Goal: Use online tool/utility: Utilize a website feature to perform a specific function

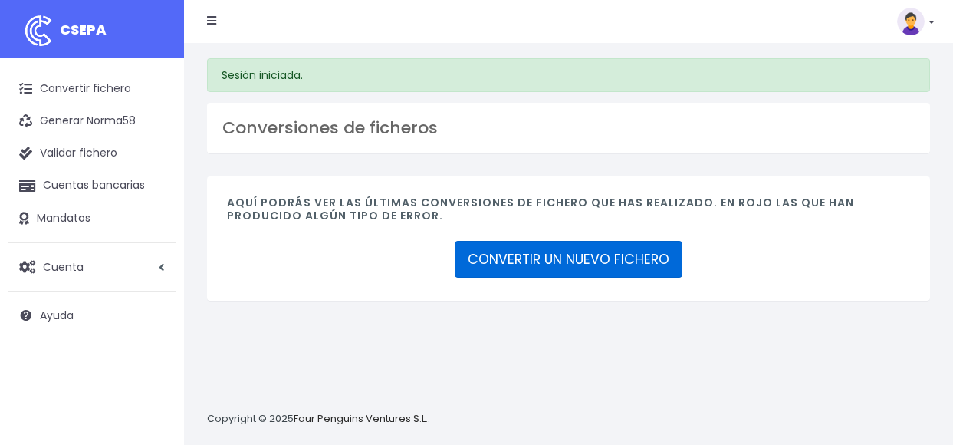
click at [472, 264] on link "CONVERTIR UN NUEVO FICHERO" at bounding box center [569, 259] width 228 height 37
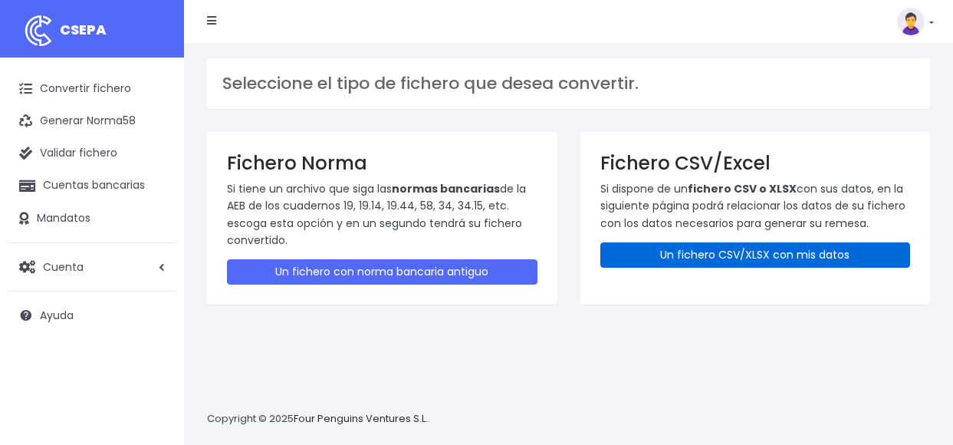
click at [798, 243] on link "Un fichero CSV/XLSX con mis datos" at bounding box center [756, 254] width 311 height 25
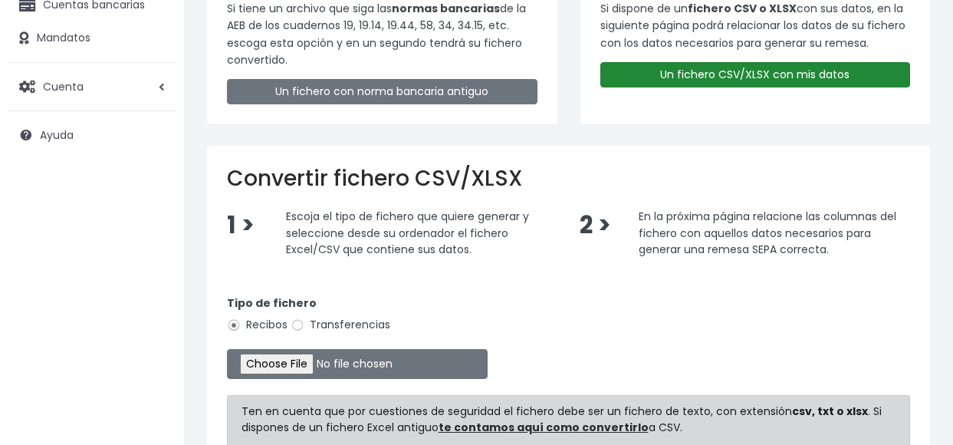
scroll to position [230, 0]
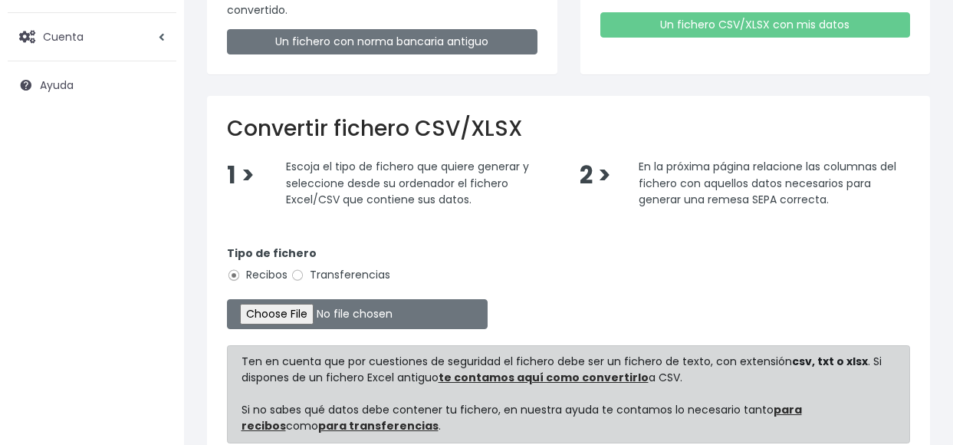
click at [324, 272] on label "Transferencias" at bounding box center [341, 275] width 100 height 16
click at [305, 272] on input "Transferencias" at bounding box center [298, 275] width 14 height 14
radio input "true"
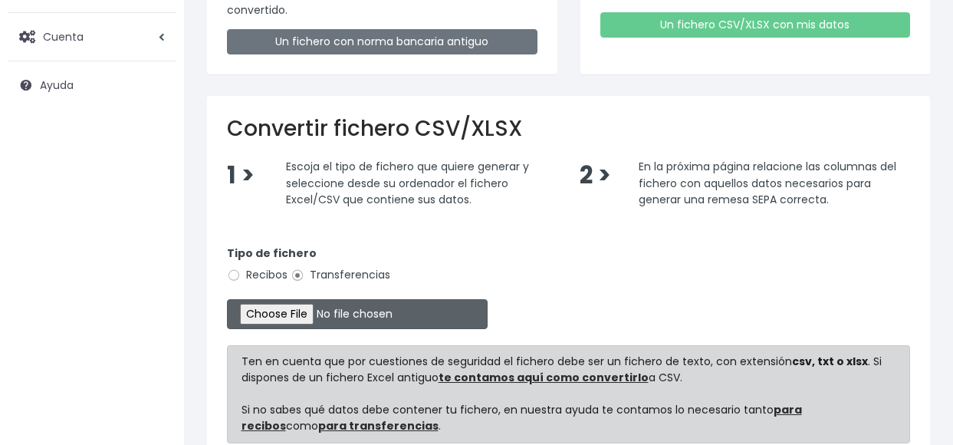
click at [281, 322] on input "file" at bounding box center [357, 314] width 261 height 30
type input "C:\fakepath\Trasferencia Manual SEPA 0534 21.08.2025_0534 11.365,62 ES EUR.csv"
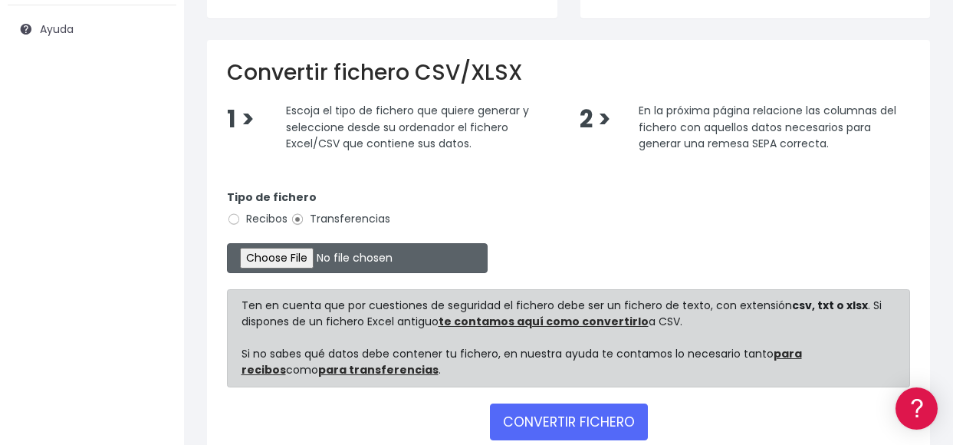
scroll to position [379, 0]
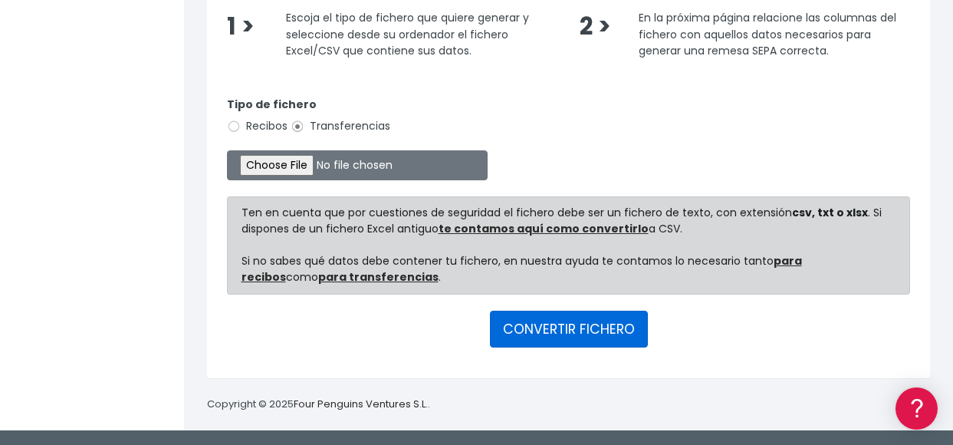
click at [539, 331] on button "CONVERTIR FICHERO" at bounding box center [569, 329] width 158 height 37
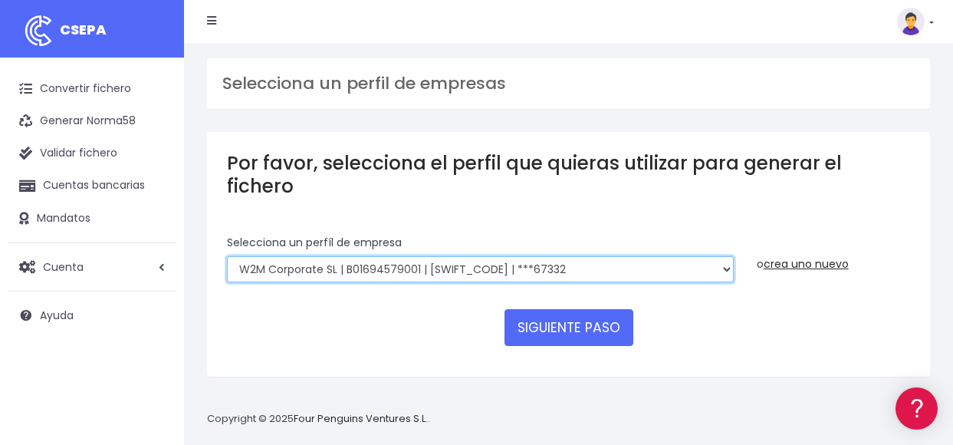
click at [536, 256] on select "WORLD2MEET,S.L.U | b62880992 | BSABESBBXXX | ***97721 World 2 Meet SLU | B62880…" at bounding box center [480, 269] width 507 height 26
select select "563"
click at [227, 256] on select "WORLD2MEET,S.L.U | b62880992 | BSABESBBXXX | ***97721 World 2 Meet SLU | B62880…" at bounding box center [480, 269] width 507 height 26
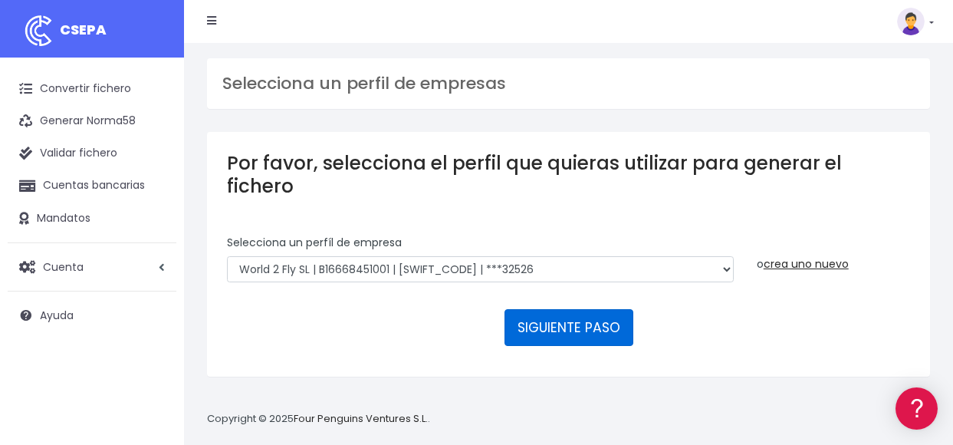
click at [548, 309] on button "SIGUIENTE PASO" at bounding box center [569, 327] width 129 height 37
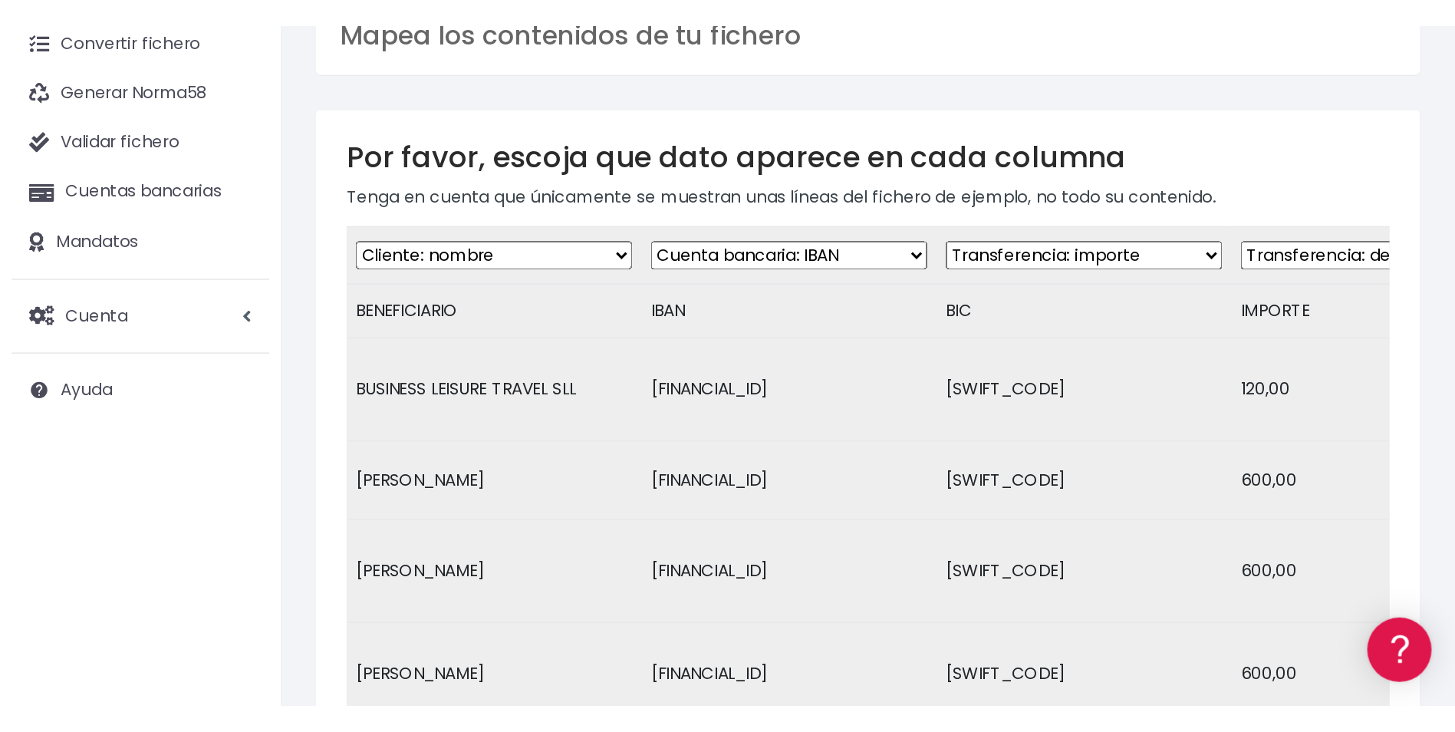
scroll to position [51, 0]
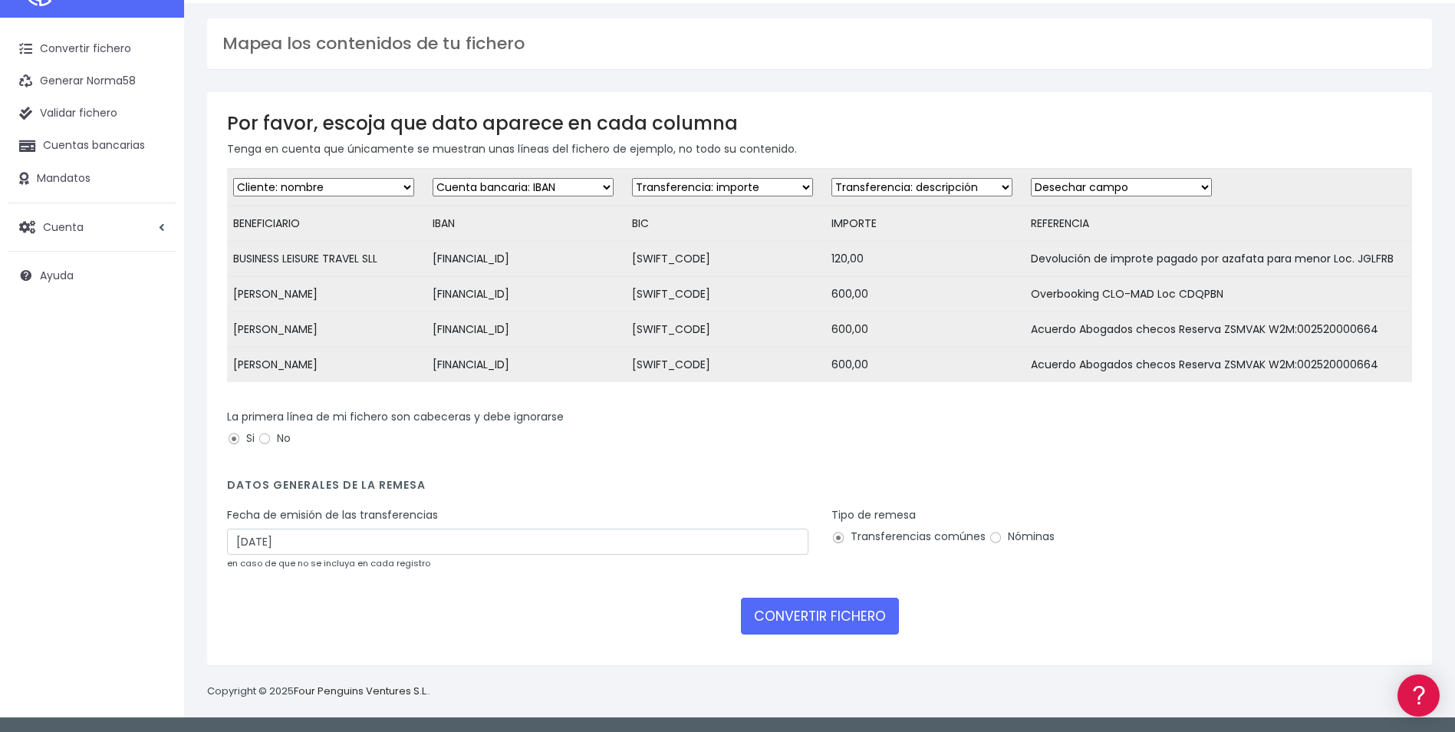
click at [743, 178] on select "Desechar campo Cliente: nombre Cliente: DNI Cliente: Email Cliente: referencia …" at bounding box center [722, 187] width 181 height 18
select select "bic"
click at [632, 178] on select "Desechar campo Cliente: nombre Cliente: DNI Cliente: Email Cliente: referencia …" at bounding box center [722, 187] width 181 height 18
click at [930, 178] on select "Desechar campo Cliente: nombre Cliente: DNI Cliente: Email Cliente: referencia …" at bounding box center [922, 187] width 181 height 18
select select "amount"
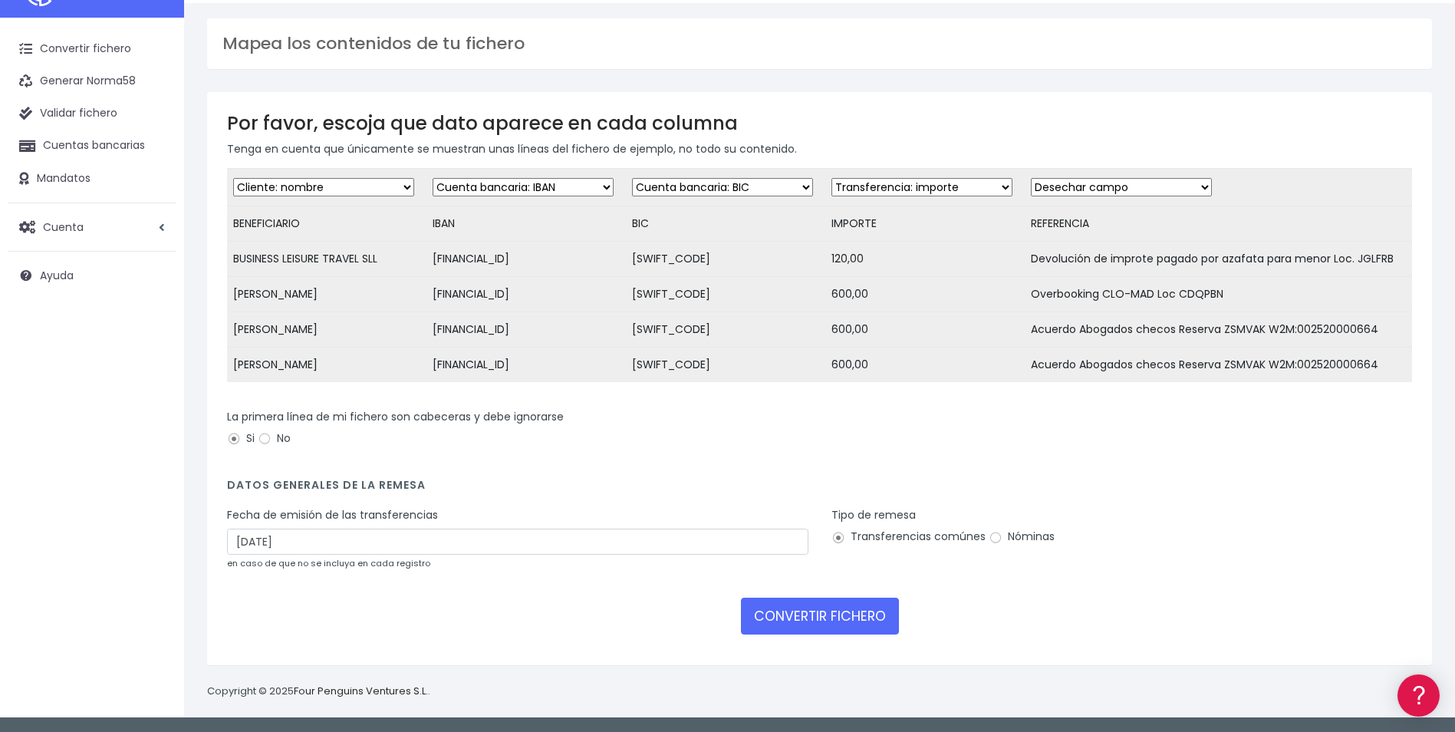
click at [832, 178] on select "Desechar campo Cliente: nombre Cliente: DNI Cliente: Email Cliente: referencia …" at bounding box center [922, 187] width 181 height 18
click at [953, 186] on td "Desechar campo Cliente: nombre Cliente: DNI Cliente: Email Cliente: referencia …" at bounding box center [1218, 188] width 387 height 38
click at [953, 178] on select "Desechar campo Cliente: nombre Cliente: DNI Cliente: Email Cliente: referencia …" at bounding box center [1121, 187] width 181 height 18
select select "description"
click at [953, 178] on select "Desechar campo Cliente: nombre Cliente: DNI Cliente: Email Cliente: referencia …" at bounding box center [1121, 187] width 181 height 18
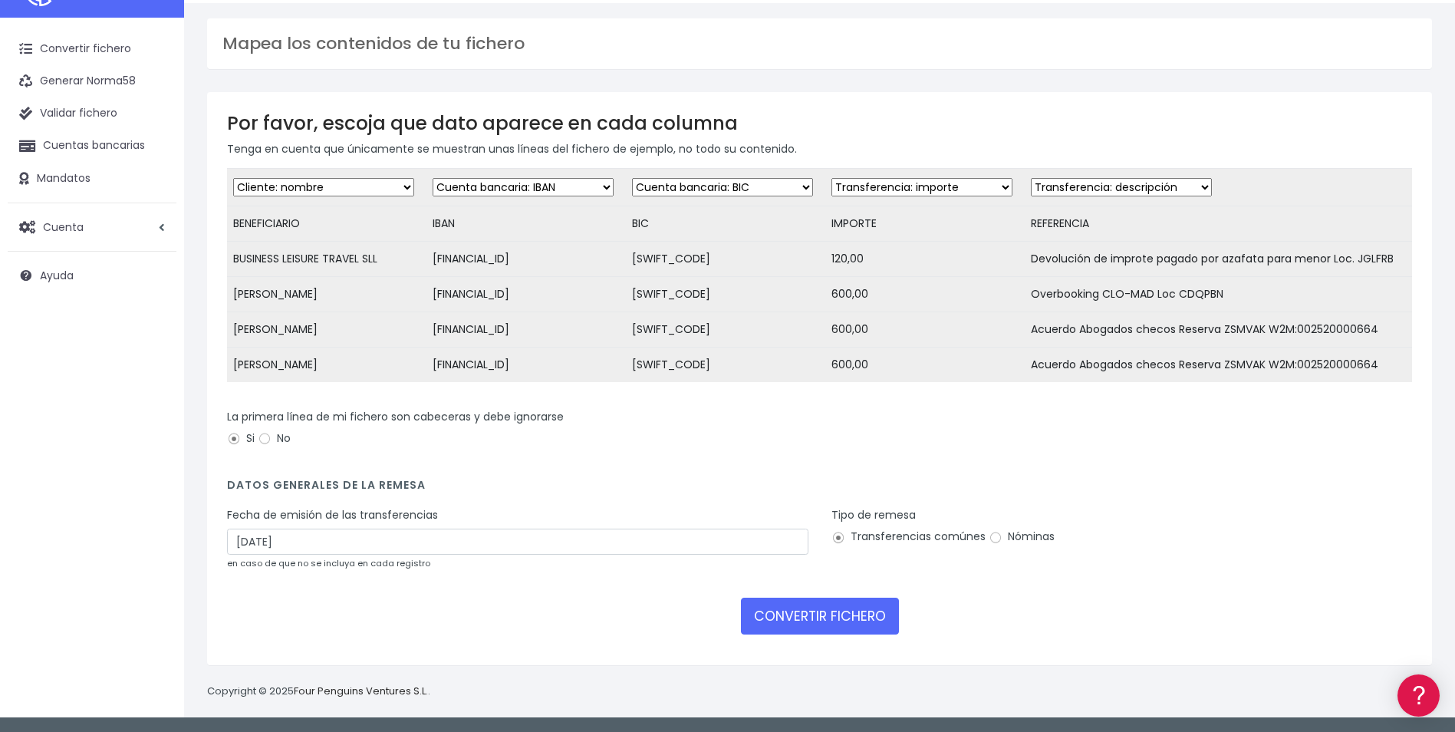
click at [357, 444] on div "Fecha de emisión de las transferencias [DATE] en caso de que no se incluya en c…" at bounding box center [517, 539] width 581 height 64
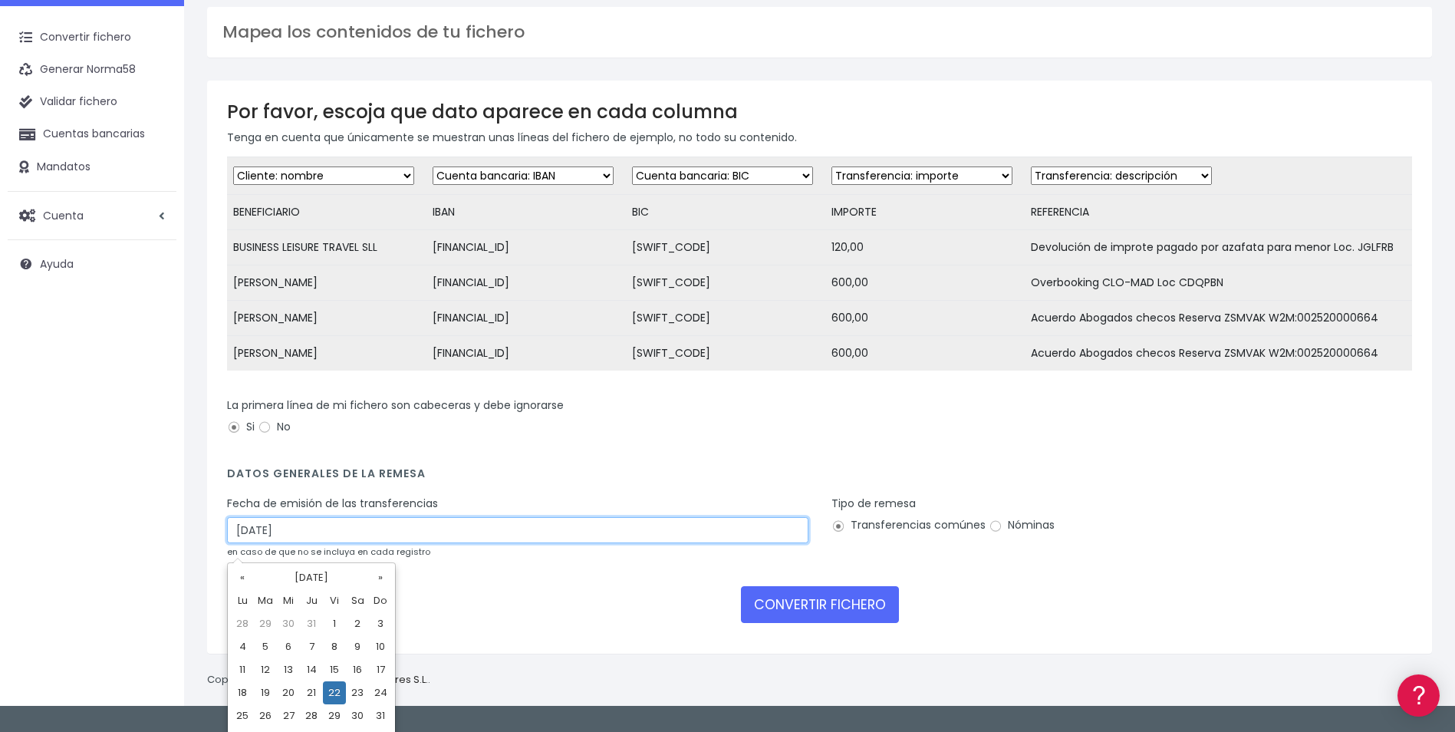
click at [364, 444] on input "[DATE]" at bounding box center [517, 530] width 581 height 26
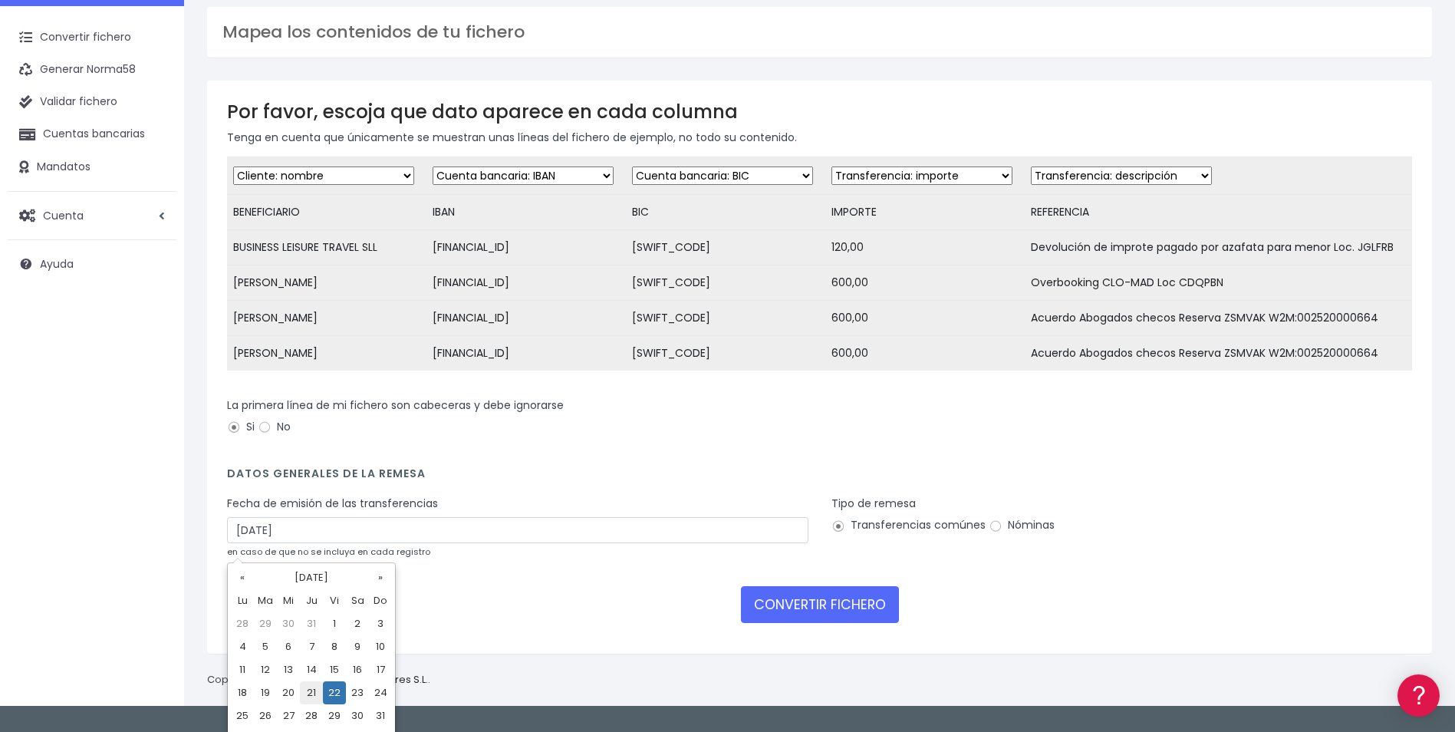
click at [313, 444] on td "21" at bounding box center [311, 692] width 23 height 23
type input "[DATE]"
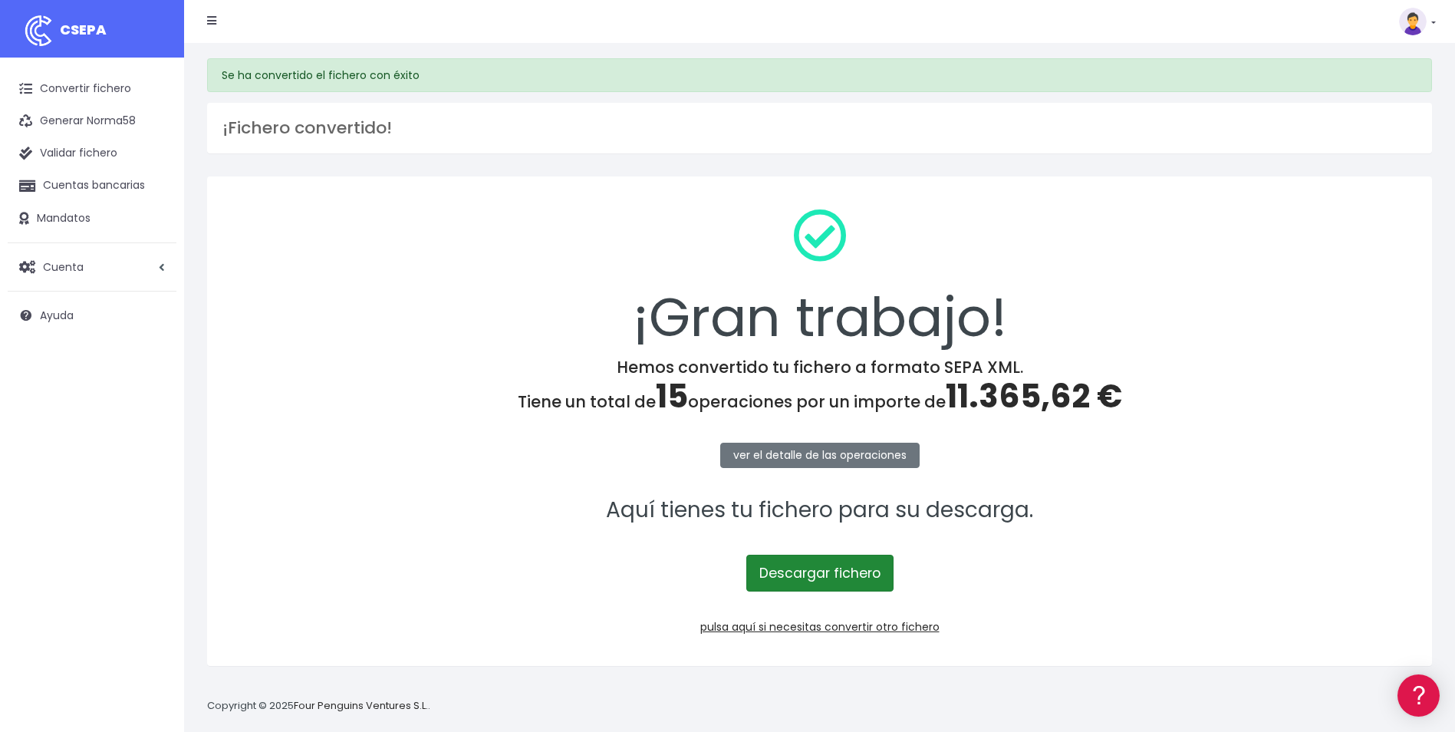
click at [832, 589] on link "Descargar fichero" at bounding box center [819, 573] width 147 height 37
